Goal: Information Seeking & Learning: Learn about a topic

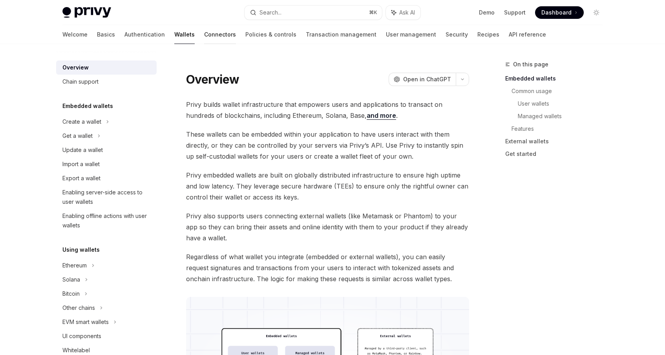
click at [204, 32] on link "Connectors" at bounding box center [220, 34] width 32 height 19
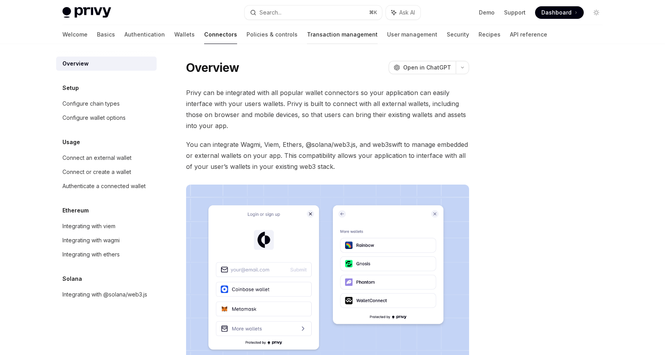
click at [307, 41] on link "Transaction management" at bounding box center [342, 34] width 71 height 19
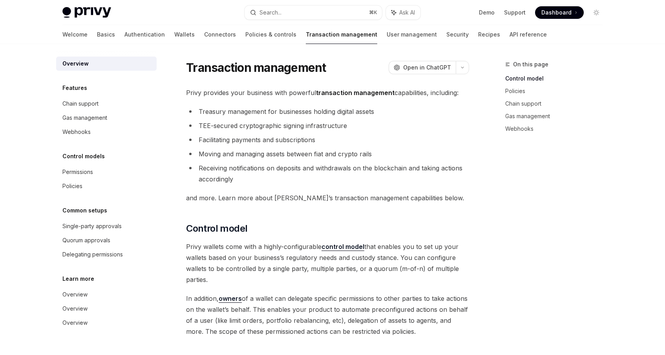
click at [93, 19] on div "Privy Docs home page Search... ⌘ K Ask AI Demo Support Dashboard Dashboard Sear…" at bounding box center [332, 12] width 540 height 25
click at [93, 15] on img at bounding box center [86, 12] width 49 height 11
type textarea "*"
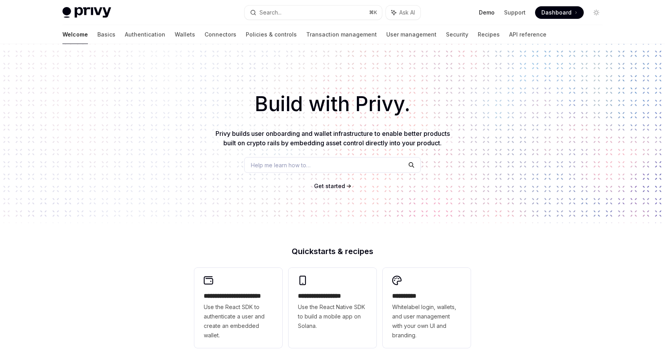
click at [489, 12] on link "Demo" at bounding box center [487, 13] width 16 height 8
